Goal: Task Accomplishment & Management: Use online tool/utility

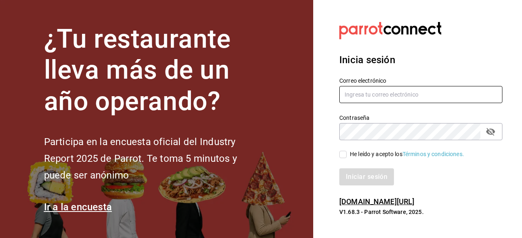
type input "[EMAIL_ADDRESS][DOMAIN_NAME]"
click at [489, 130] on icon "passwordField" at bounding box center [490, 132] width 9 height 8
click at [489, 130] on icon "passwordField" at bounding box center [490, 131] width 9 height 6
click at [343, 156] on input "He leído y acepto los Términos y condiciones." at bounding box center [342, 154] width 7 height 7
checkbox input "true"
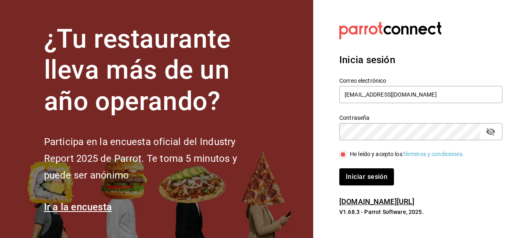
click at [487, 135] on icon "passwordField" at bounding box center [491, 132] width 10 height 10
click at [351, 184] on button "Iniciar sesión" at bounding box center [366, 176] width 55 height 17
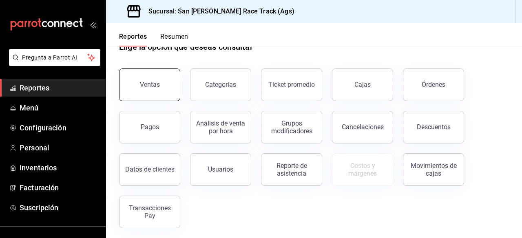
scroll to position [27, 0]
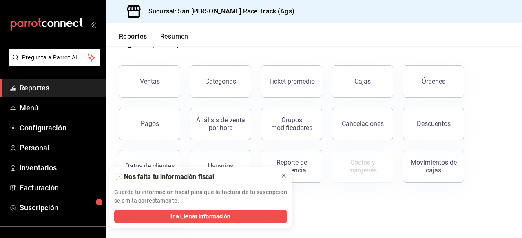
click at [286, 178] on icon at bounding box center [284, 175] width 7 height 7
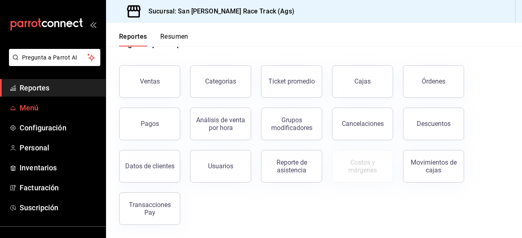
click at [46, 109] on span "Menú" at bounding box center [60, 107] width 80 height 11
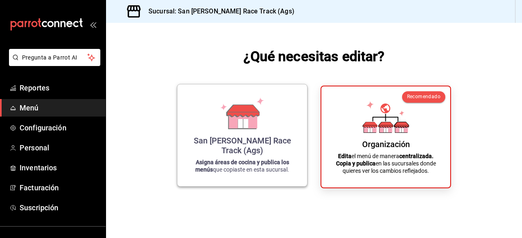
click at [279, 167] on p "Asigna áreas de cocina y publica los menús que copiaste en esta sucursal." at bounding box center [242, 166] width 110 height 15
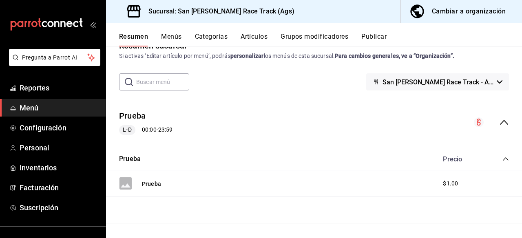
scroll to position [22, 0]
